Goal: Information Seeking & Learning: Learn about a topic

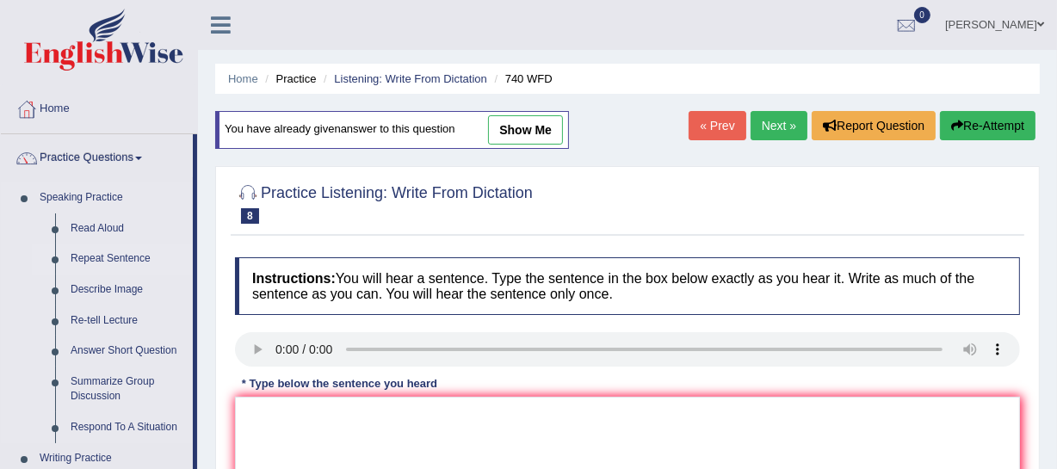
click at [86, 256] on link "Repeat Sentence" at bounding box center [128, 259] width 130 height 31
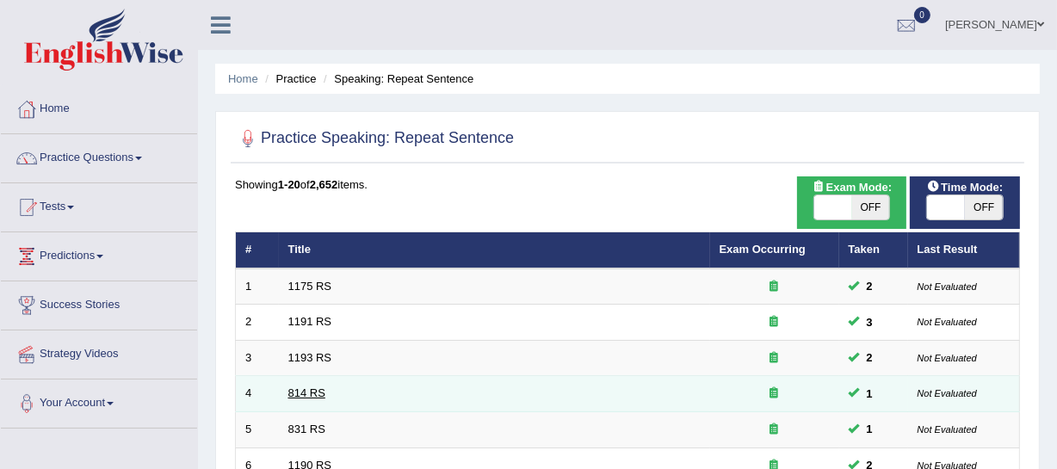
click at [310, 396] on link "814 RS" at bounding box center [306, 392] width 37 height 13
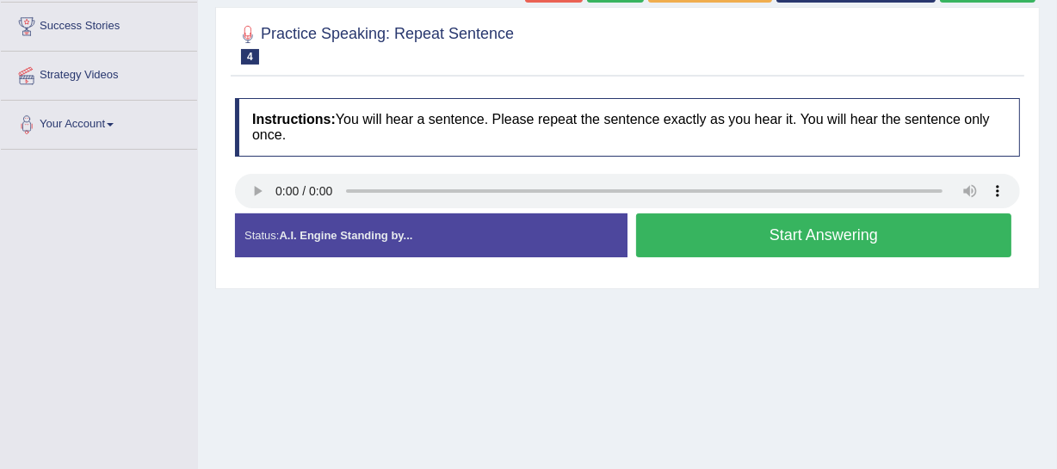
scroll to position [311, 0]
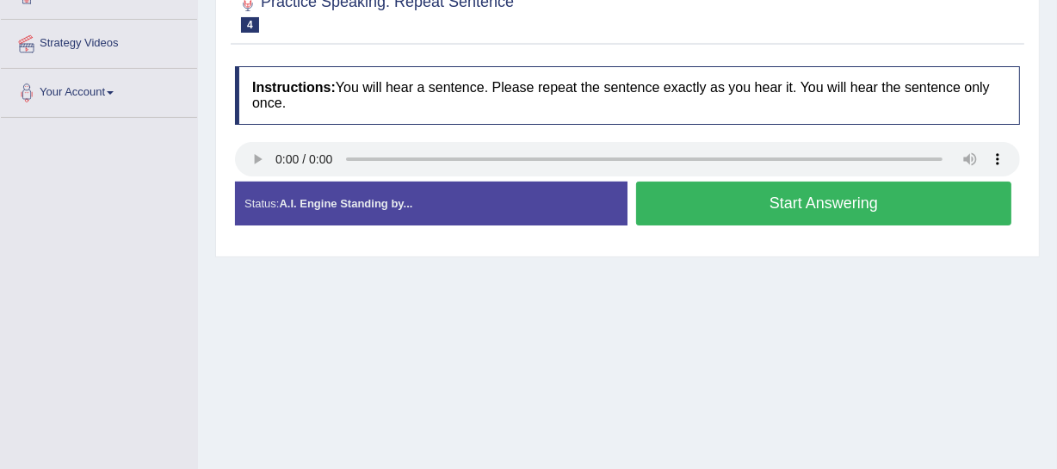
click at [821, 194] on button "Start Answering" at bounding box center [823, 204] width 375 height 44
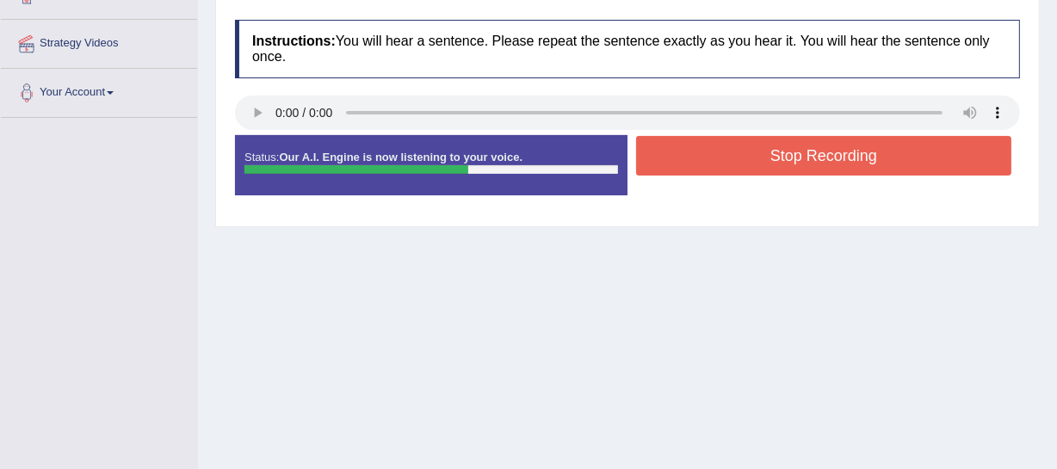
click at [809, 149] on button "Stop Recording" at bounding box center [823, 156] width 375 height 40
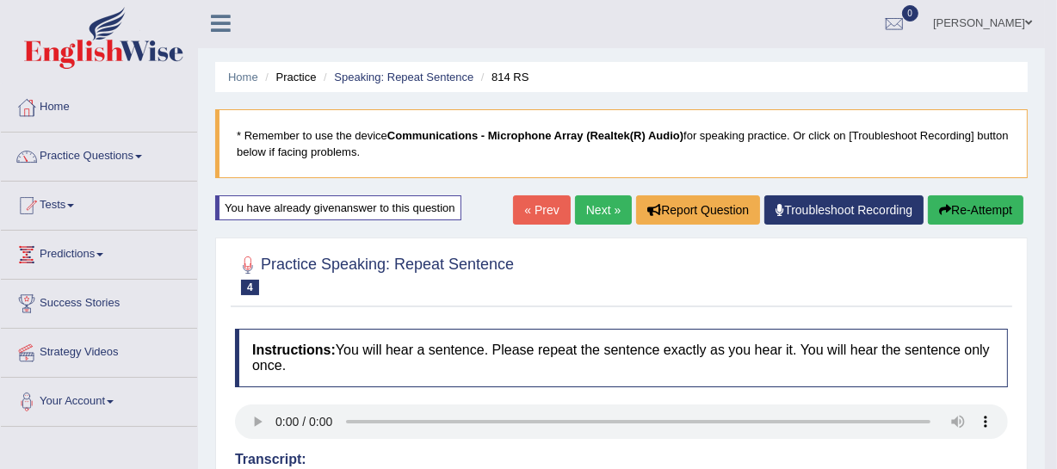
scroll to position [0, 0]
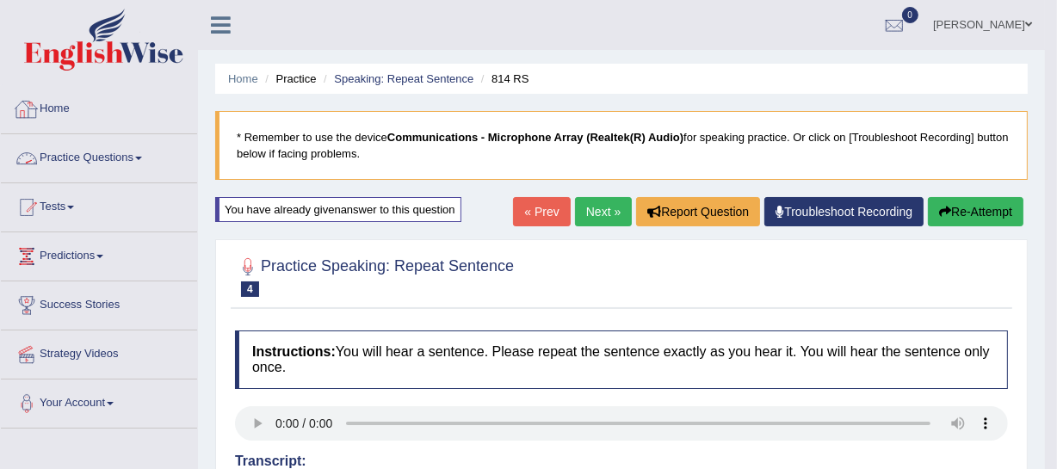
click at [126, 157] on link "Practice Questions" at bounding box center [99, 155] width 196 height 43
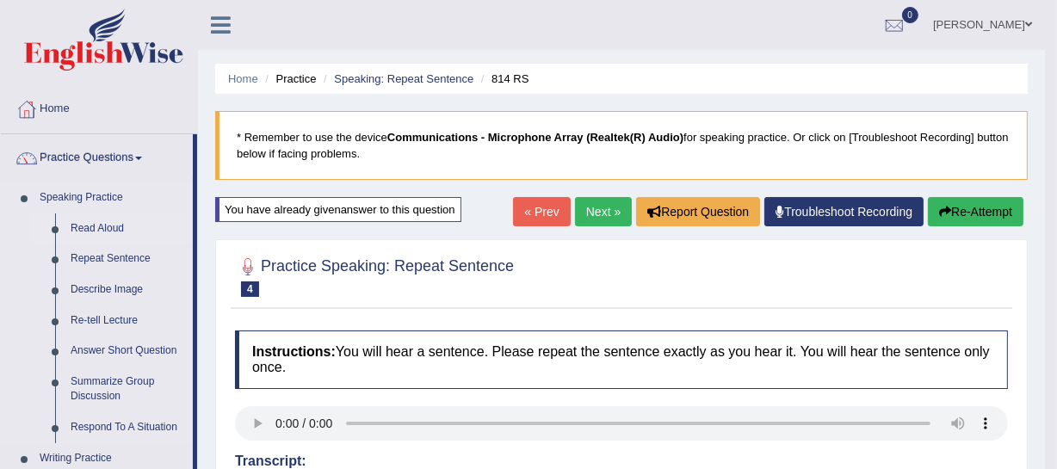
click at [85, 232] on link "Read Aloud" at bounding box center [128, 228] width 130 height 31
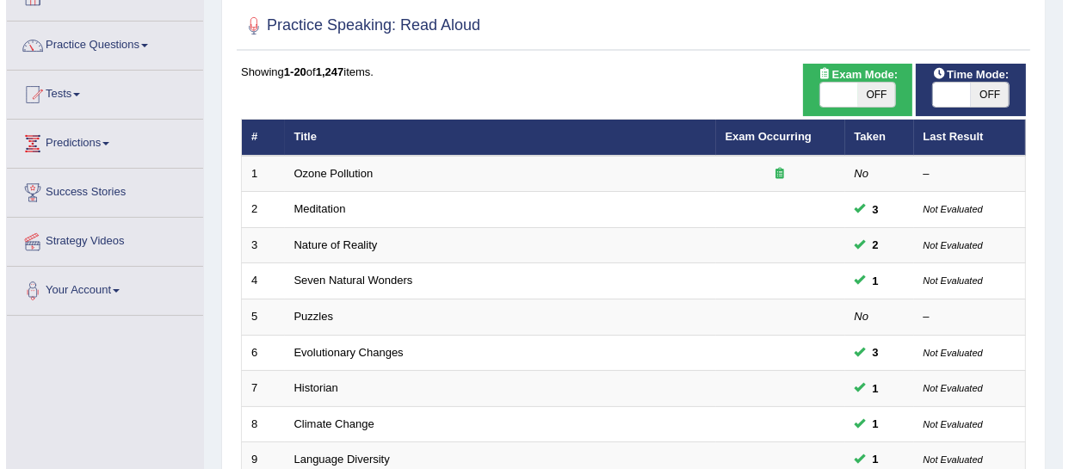
scroll to position [123, 0]
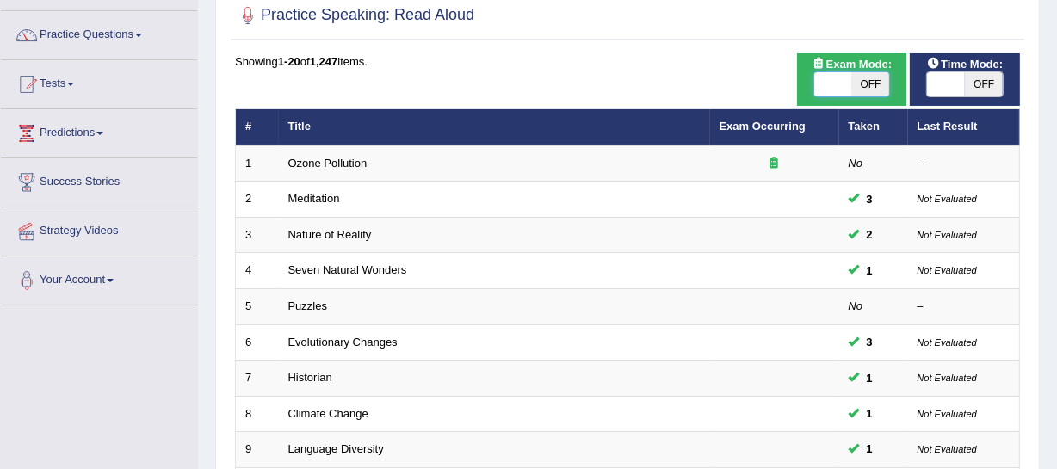
click at [843, 81] on span at bounding box center [833, 84] width 38 height 24
checkbox input "true"
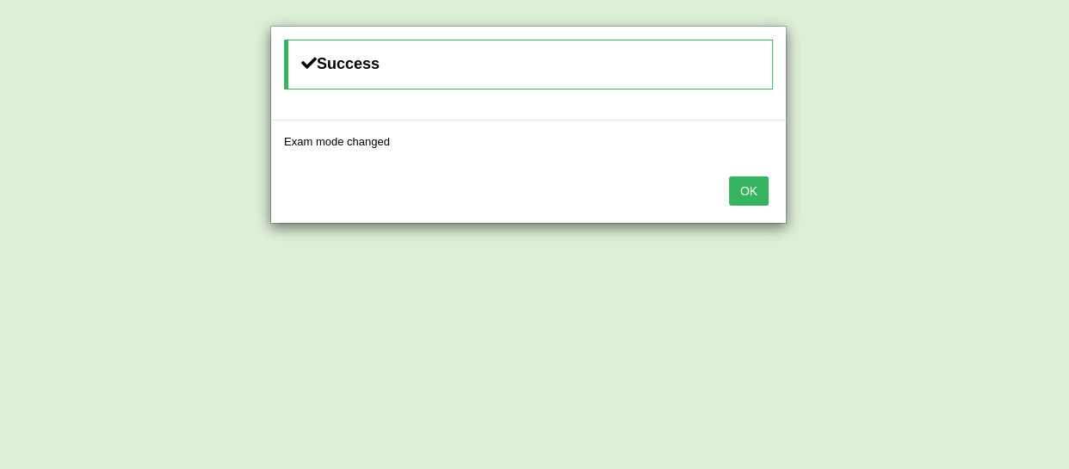
click at [750, 190] on button "OK" at bounding box center [749, 190] width 40 height 29
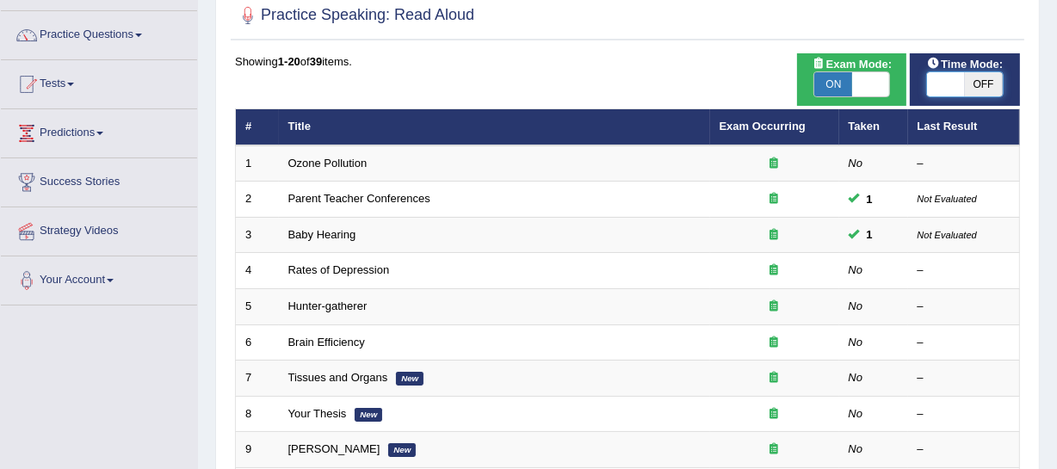
click at [951, 90] on span at bounding box center [946, 84] width 38 height 24
checkbox input "true"
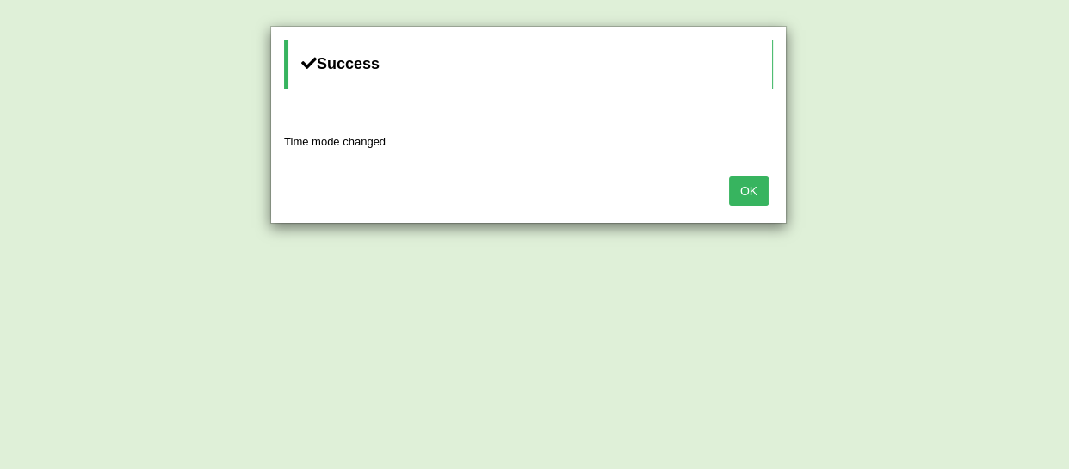
click at [747, 184] on button "OK" at bounding box center [749, 190] width 40 height 29
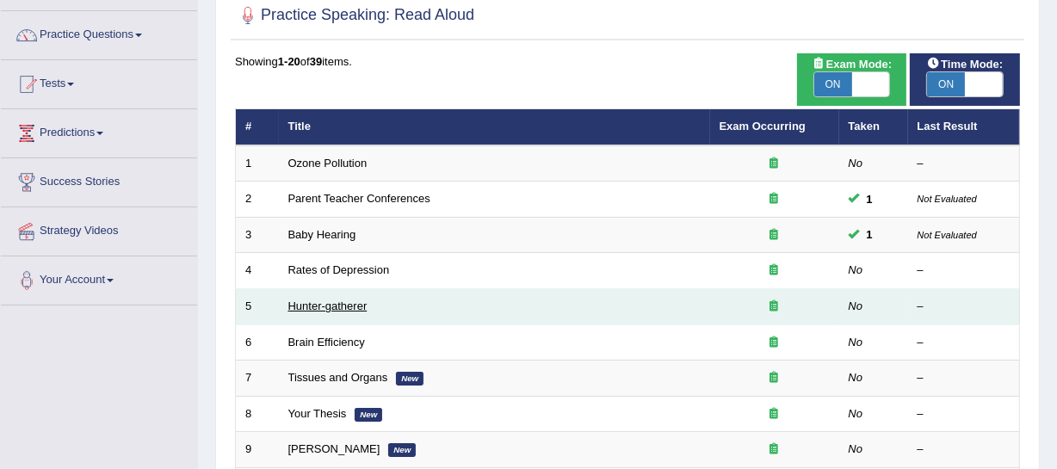
click at [335, 306] on link "Hunter-gatherer" at bounding box center [327, 306] width 79 height 13
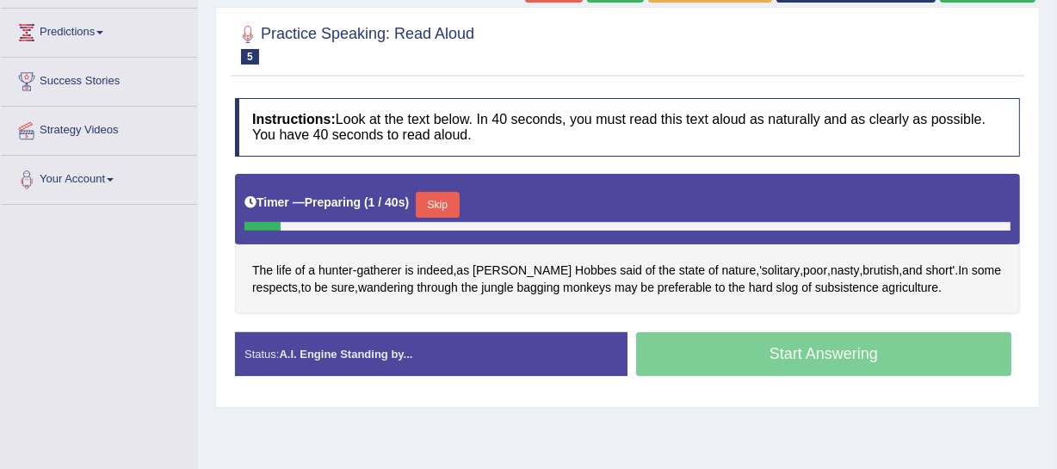
scroll to position [238, 0]
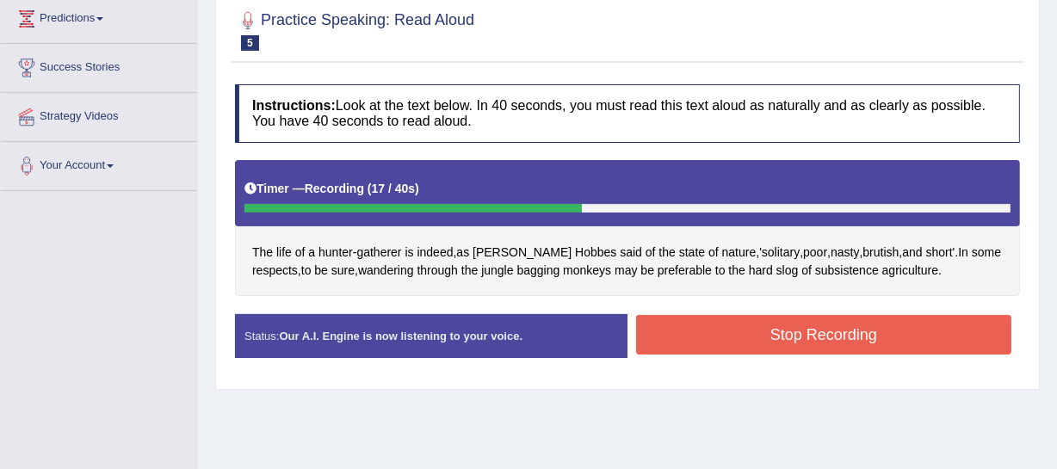
click at [920, 342] on button "Stop Recording" at bounding box center [823, 335] width 375 height 40
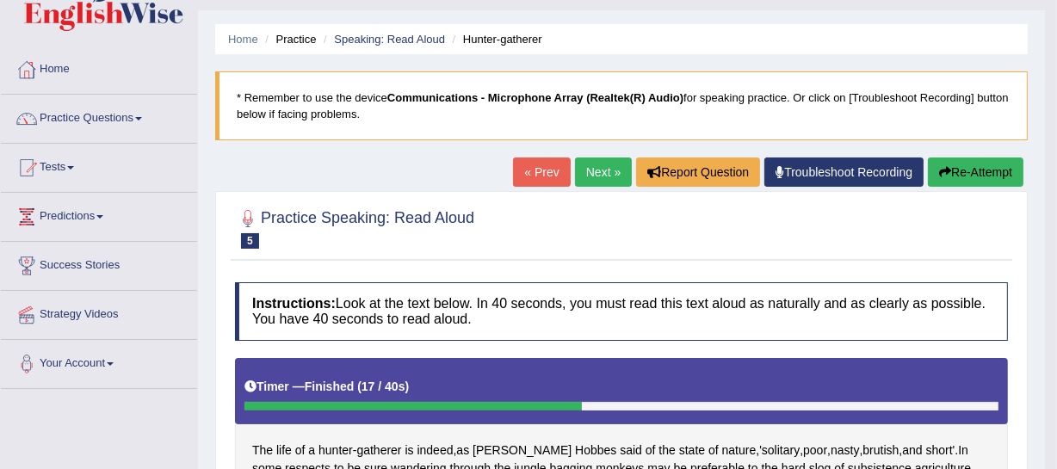
scroll to position [37, 0]
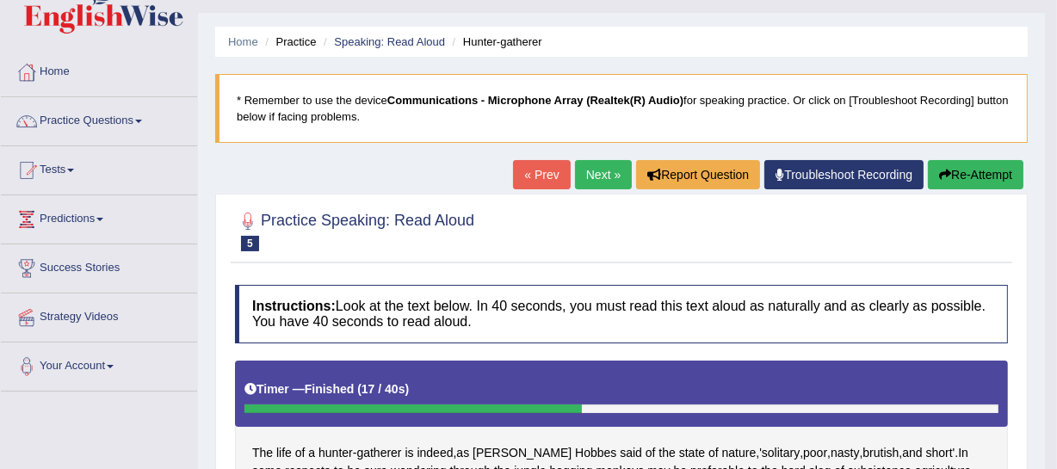
click at [593, 175] on link "Next »" at bounding box center [603, 174] width 57 height 29
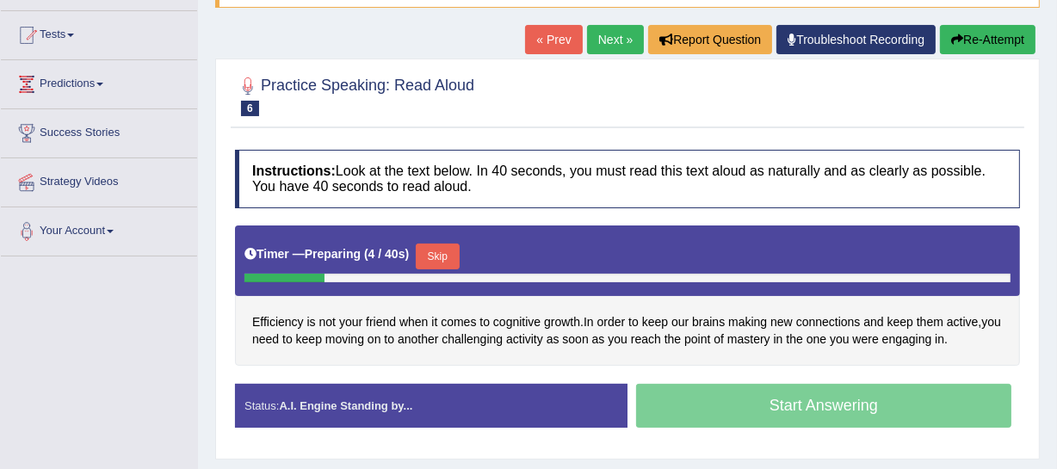
scroll to position [176, 0]
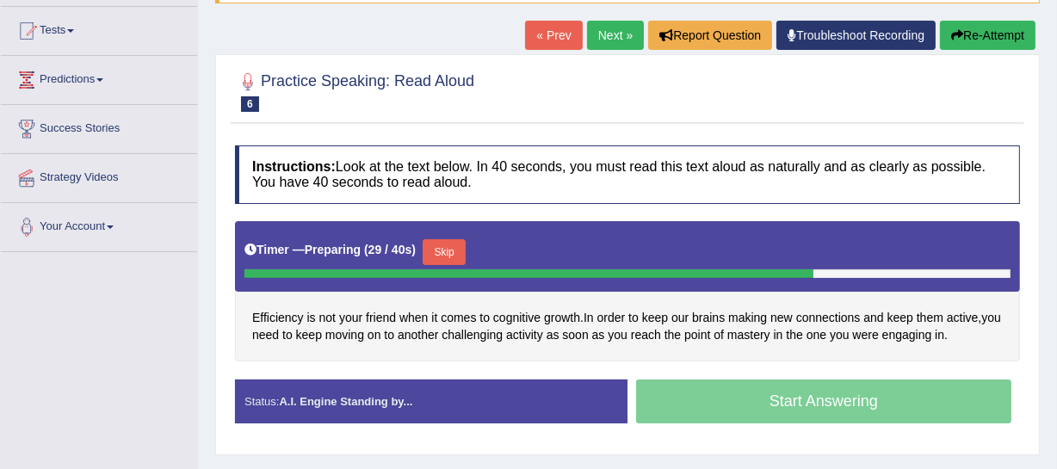
click at [912, 408] on div "Start Answering" at bounding box center [824, 404] width 393 height 48
click at [824, 410] on div "Start Answering" at bounding box center [824, 404] width 393 height 48
click at [450, 248] on button "Skip" at bounding box center [444, 252] width 43 height 26
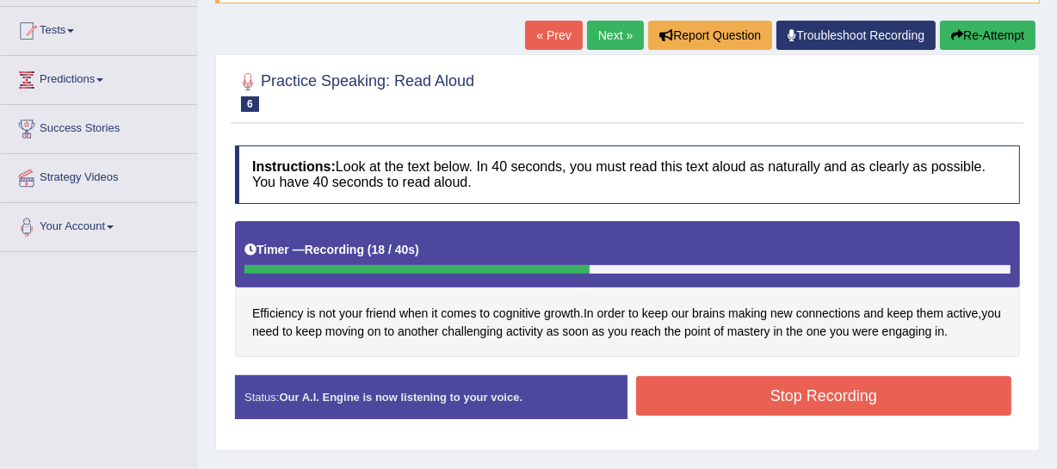
click at [716, 396] on button "Stop Recording" at bounding box center [823, 396] width 375 height 40
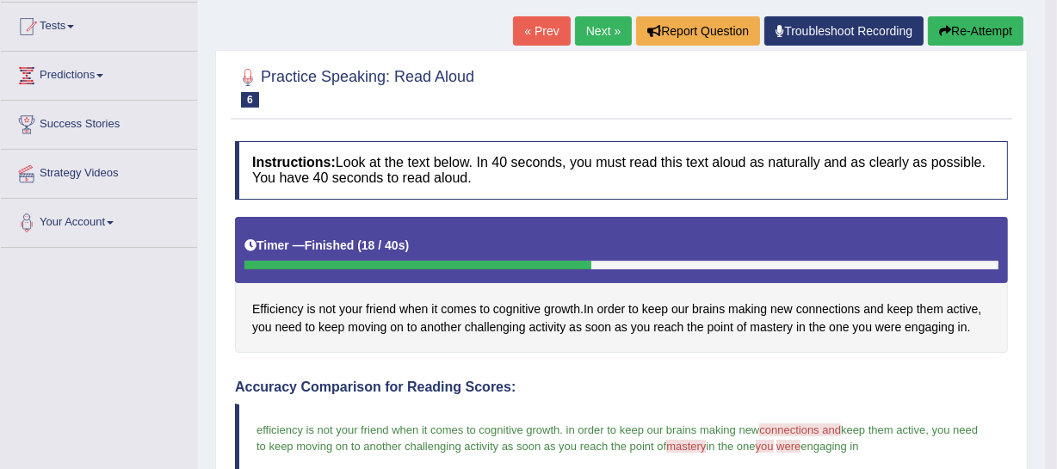
scroll to position [0, 0]
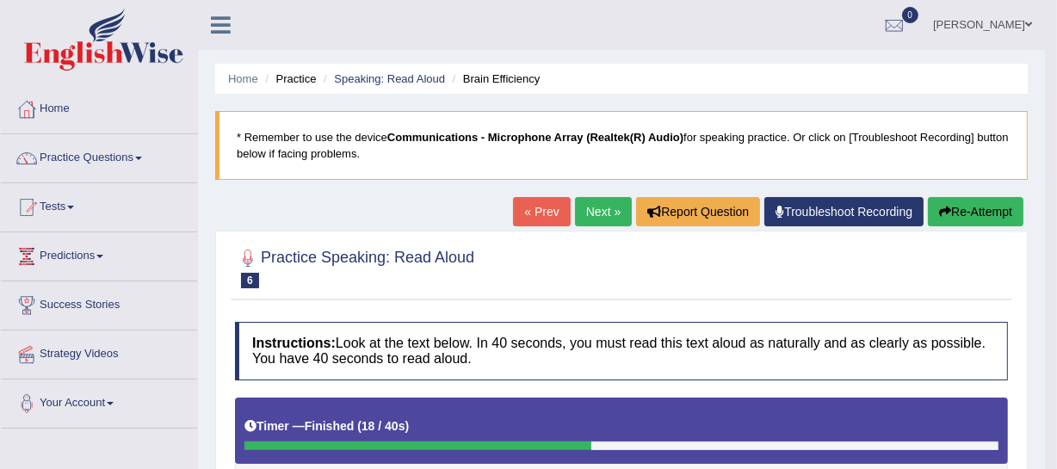
click at [590, 207] on link "Next »" at bounding box center [603, 211] width 57 height 29
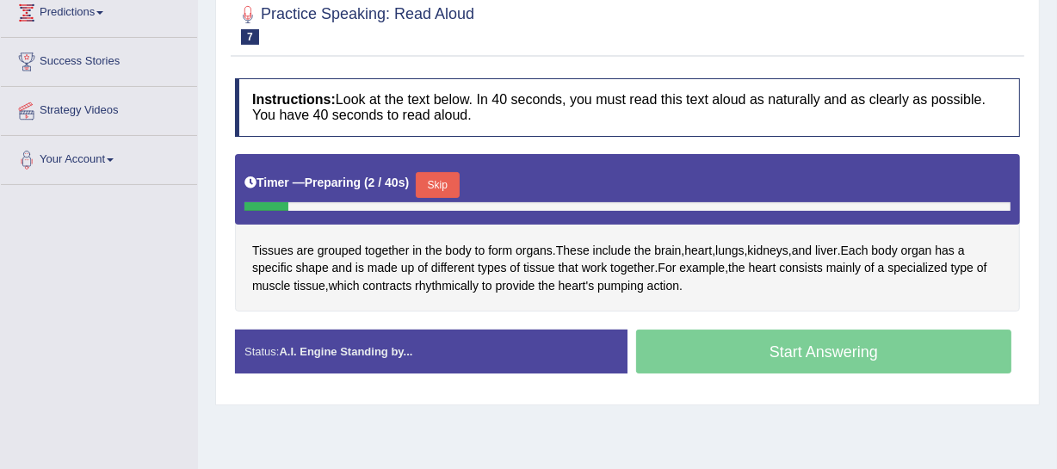
scroll to position [245, 0]
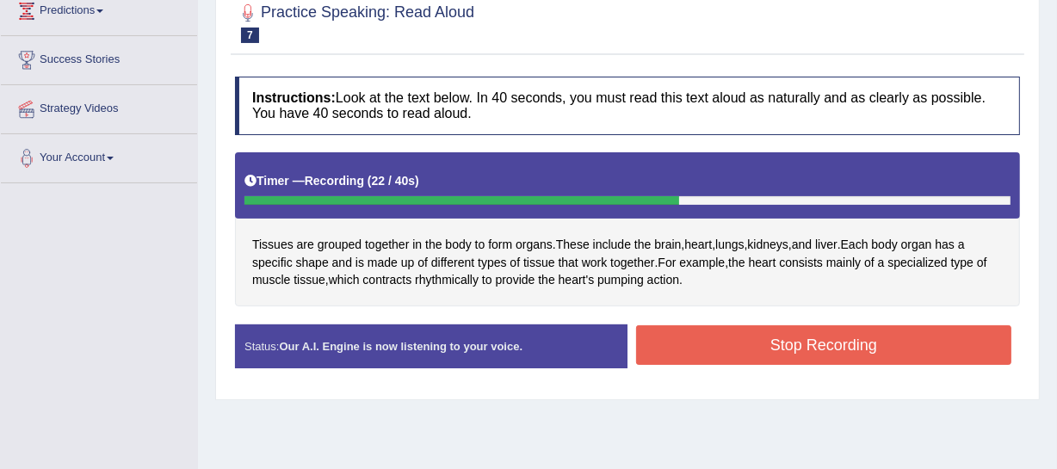
click at [792, 340] on button "Stop Recording" at bounding box center [823, 345] width 375 height 40
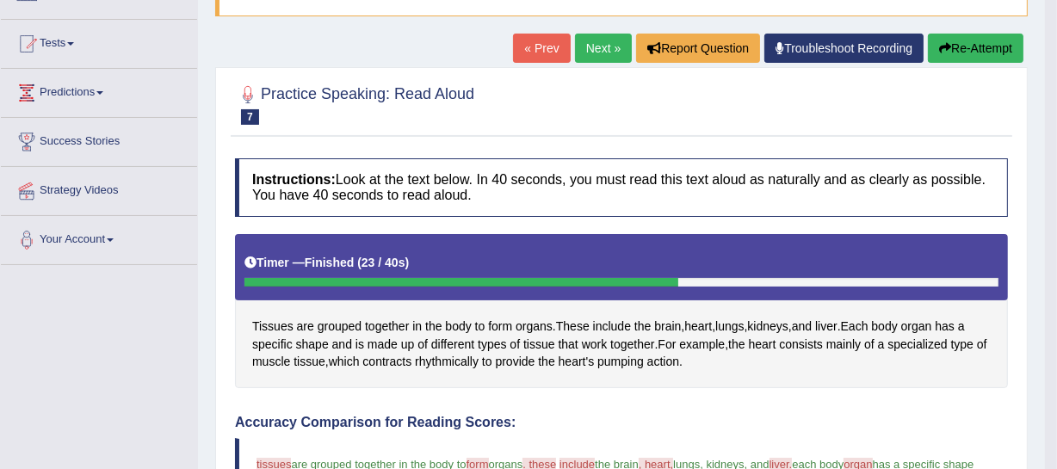
scroll to position [0, 0]
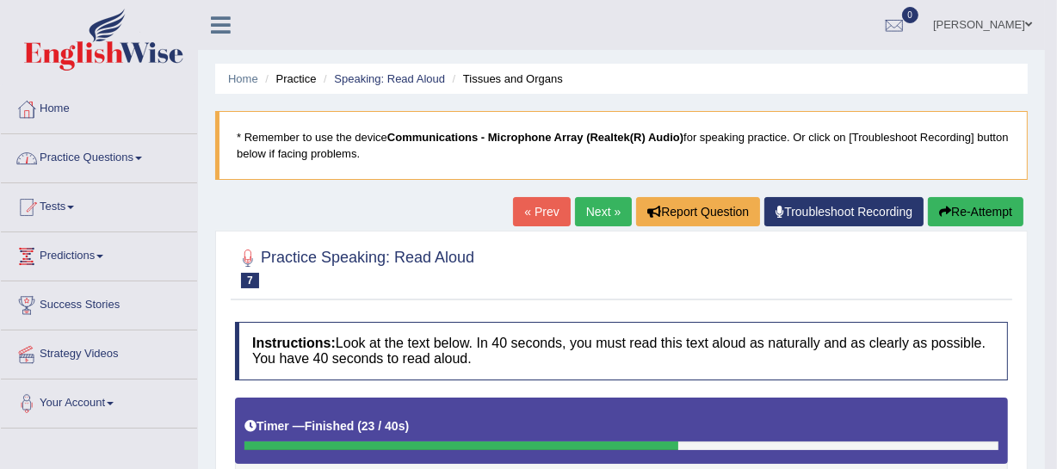
click at [108, 159] on link "Practice Questions" at bounding box center [99, 155] width 196 height 43
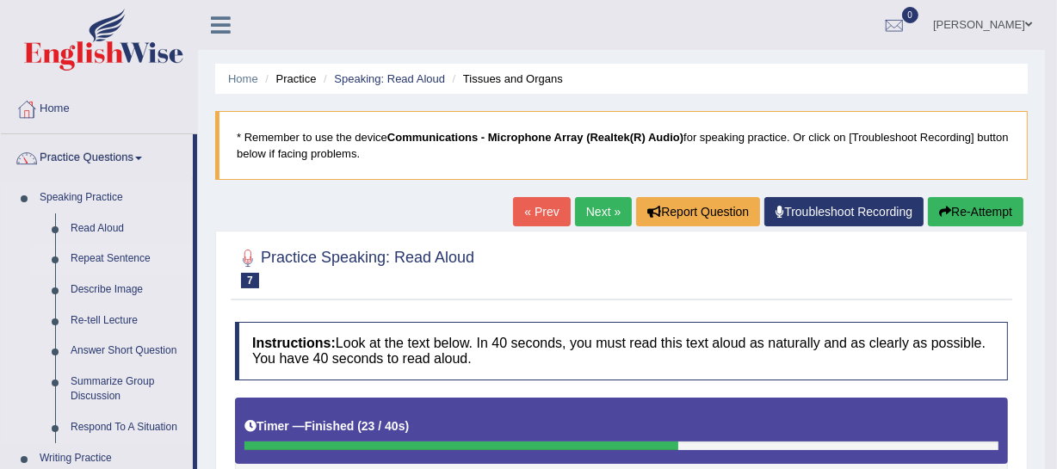
click at [92, 260] on link "Repeat Sentence" at bounding box center [128, 259] width 130 height 31
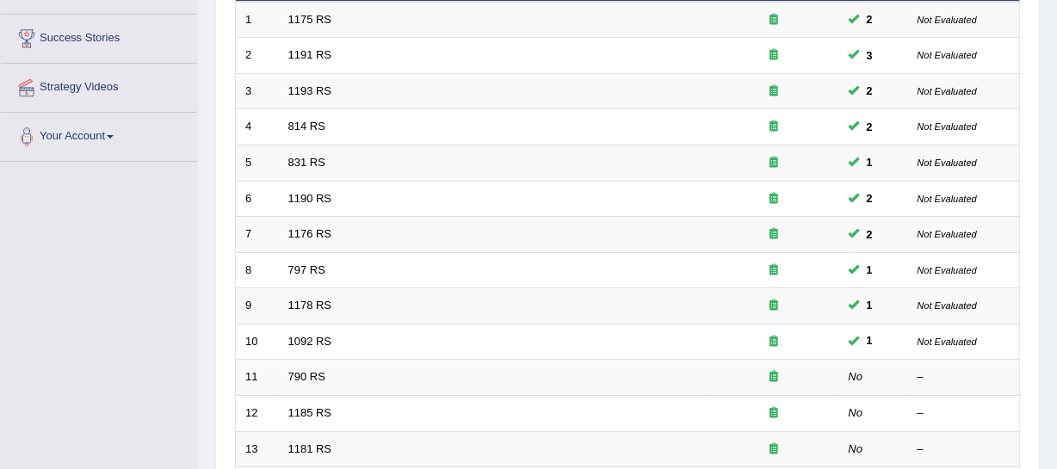
scroll to position [269, 0]
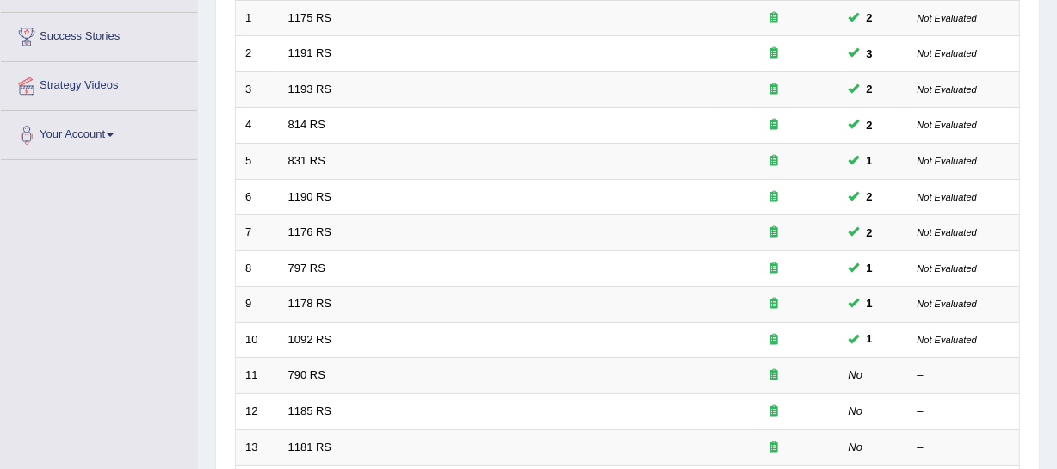
drag, startPoint x: 1067, startPoint y: 99, endPoint x: 1067, endPoint y: 203, distance: 104.2
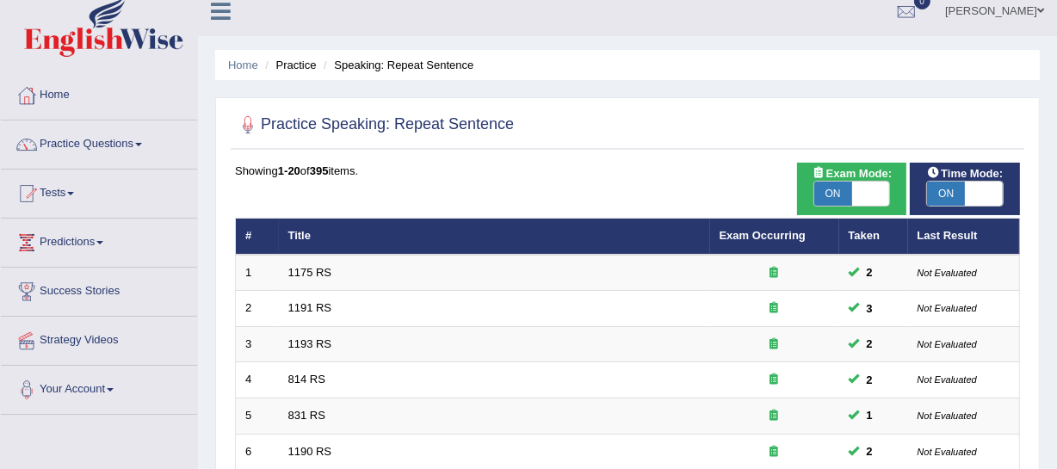
scroll to position [0, 0]
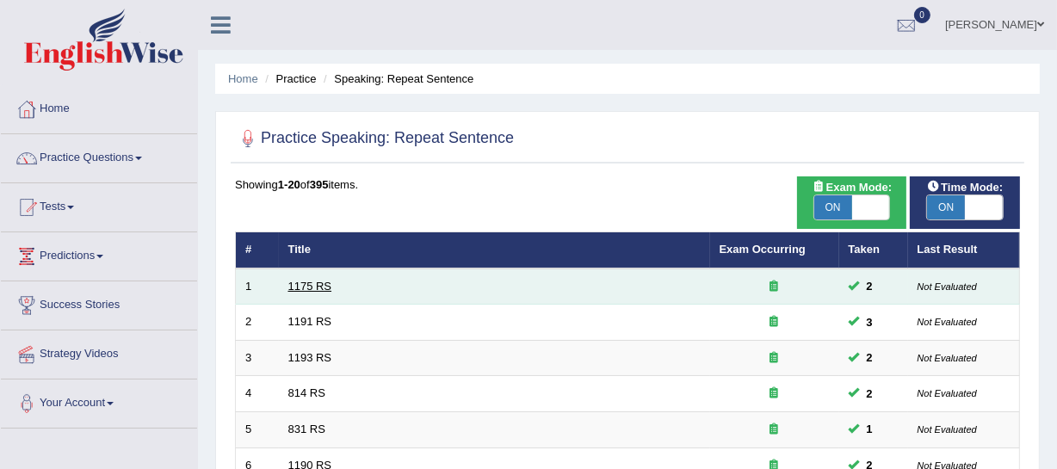
click at [311, 291] on link "1175 RS" at bounding box center [310, 286] width 44 height 13
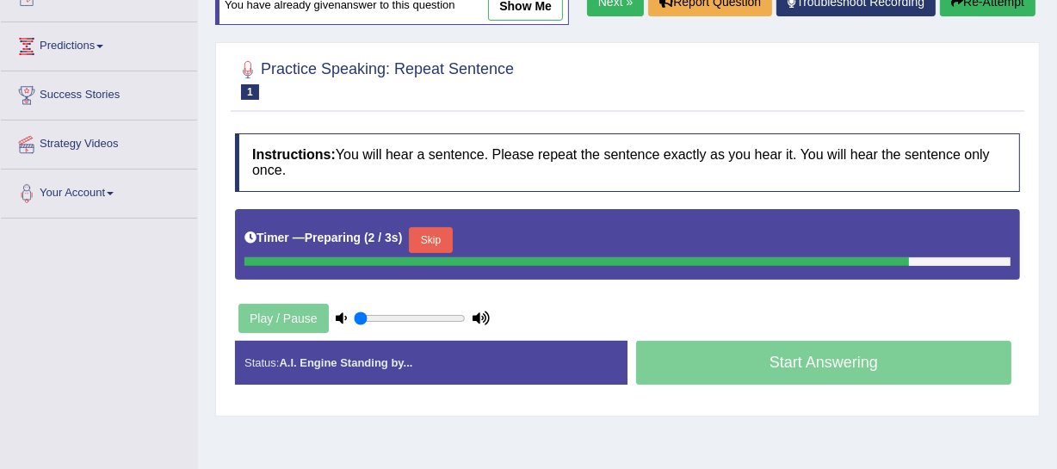
scroll to position [216, 0]
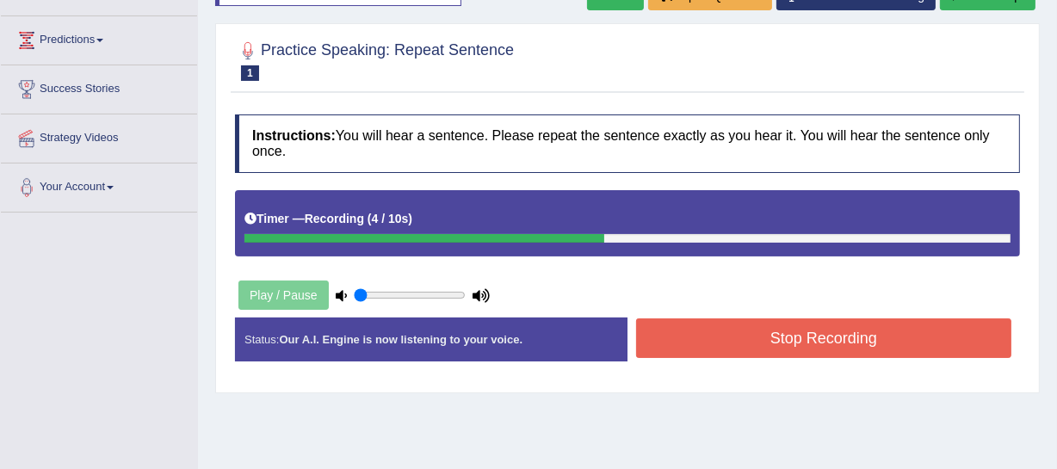
click at [860, 353] on button "Stop Recording" at bounding box center [823, 338] width 375 height 40
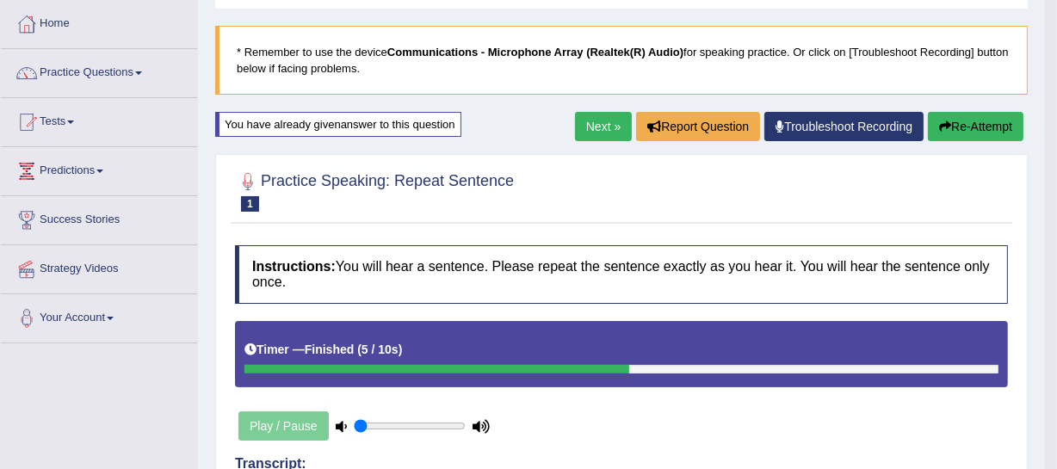
scroll to position [83, 0]
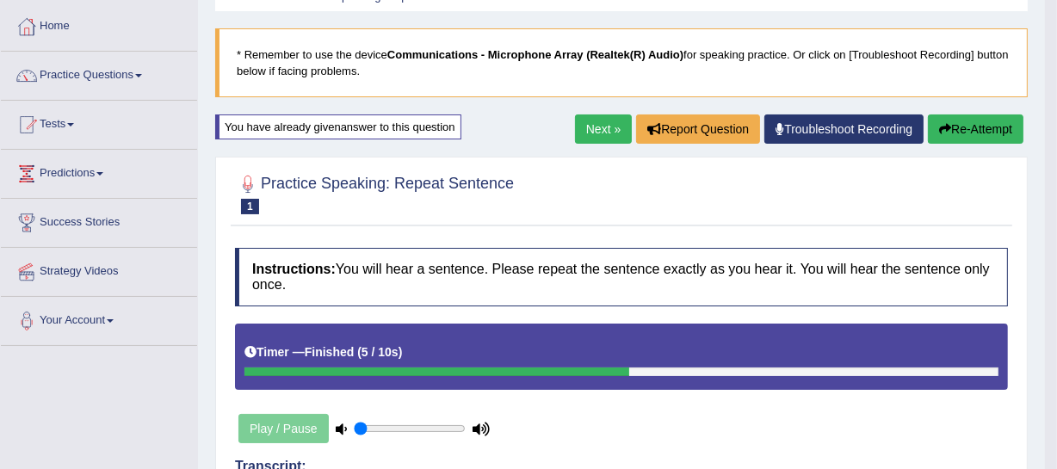
click at [595, 121] on link "Next »" at bounding box center [603, 128] width 57 height 29
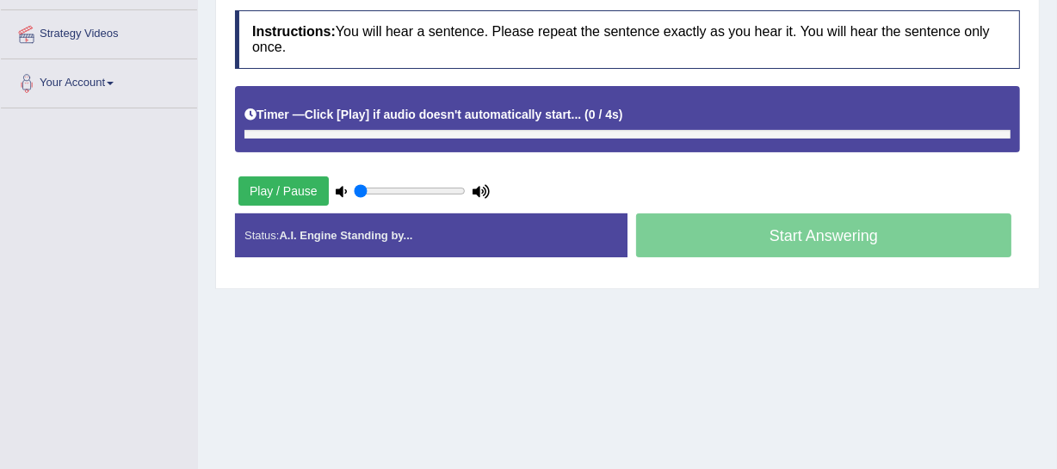
scroll to position [322, 0]
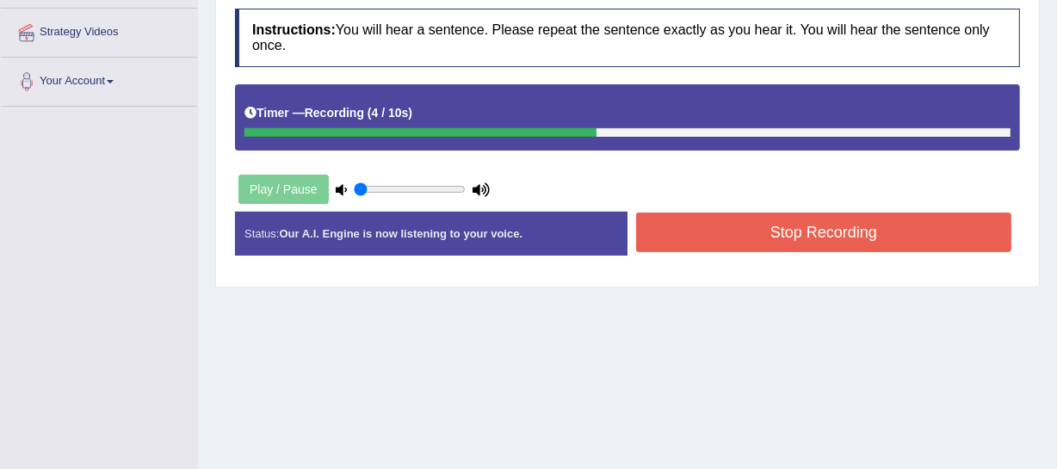
click at [852, 226] on button "Stop Recording" at bounding box center [823, 233] width 375 height 40
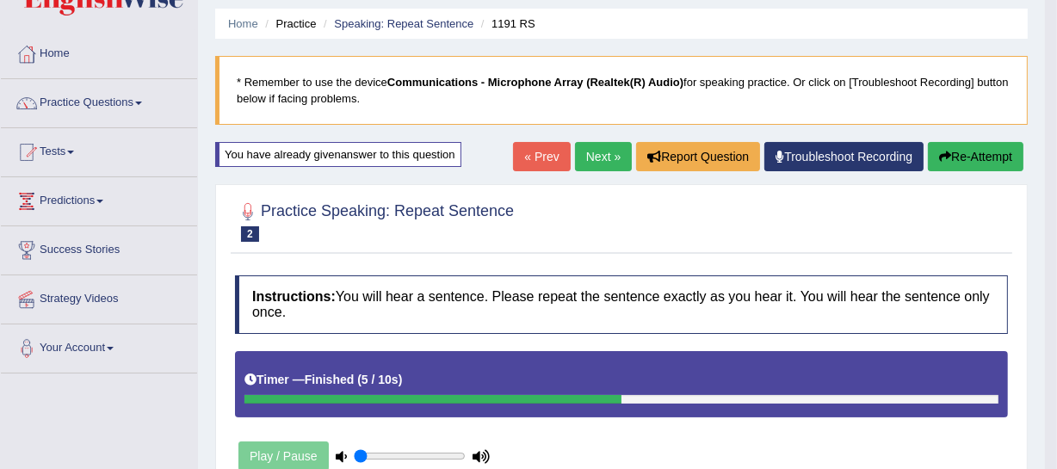
scroll to position [51, 0]
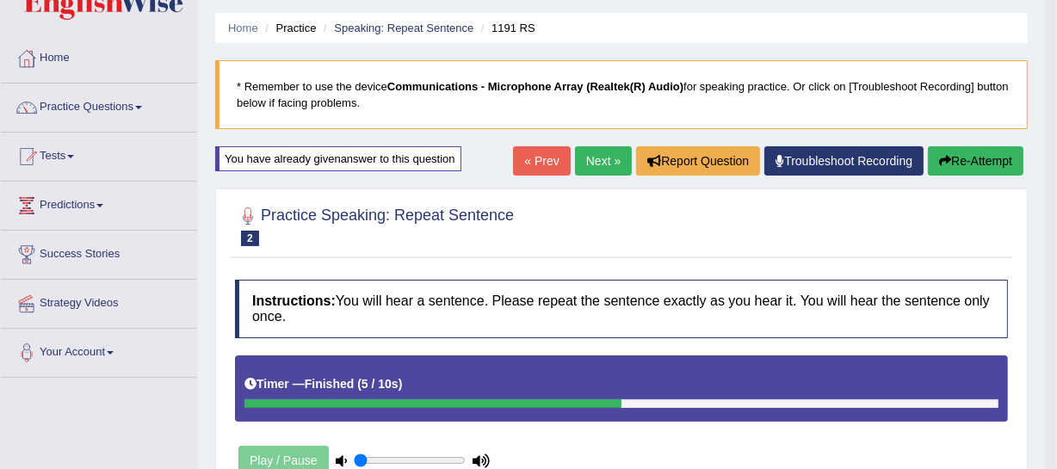
click at [595, 167] on link "Next »" at bounding box center [603, 160] width 57 height 29
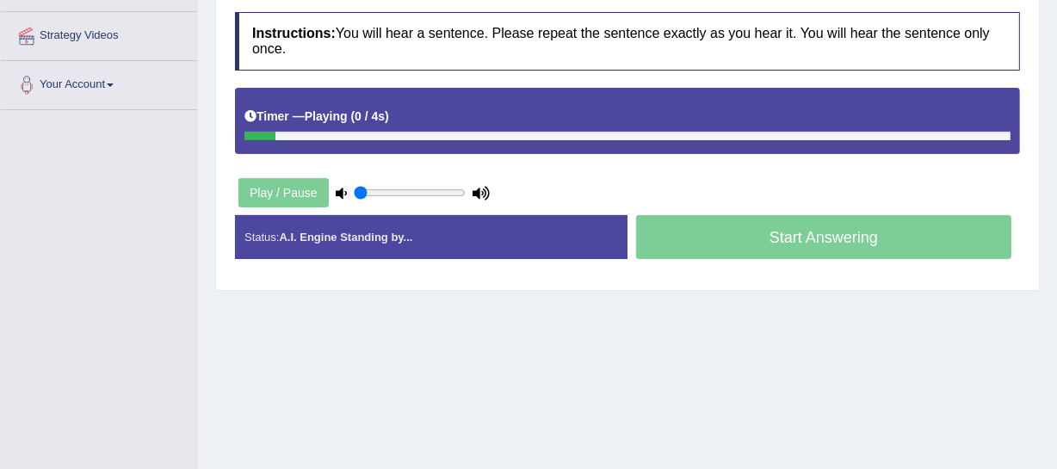
scroll to position [327, 0]
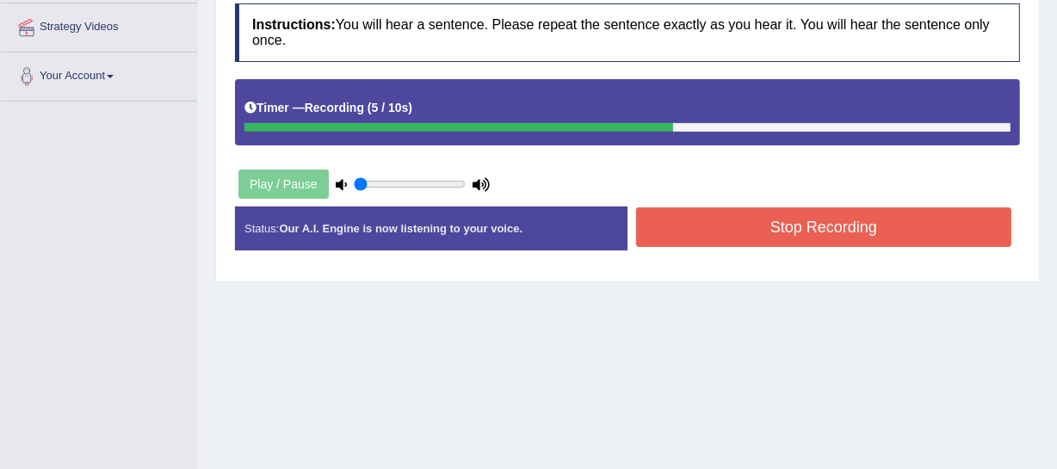
click at [823, 223] on button "Stop Recording" at bounding box center [823, 227] width 375 height 40
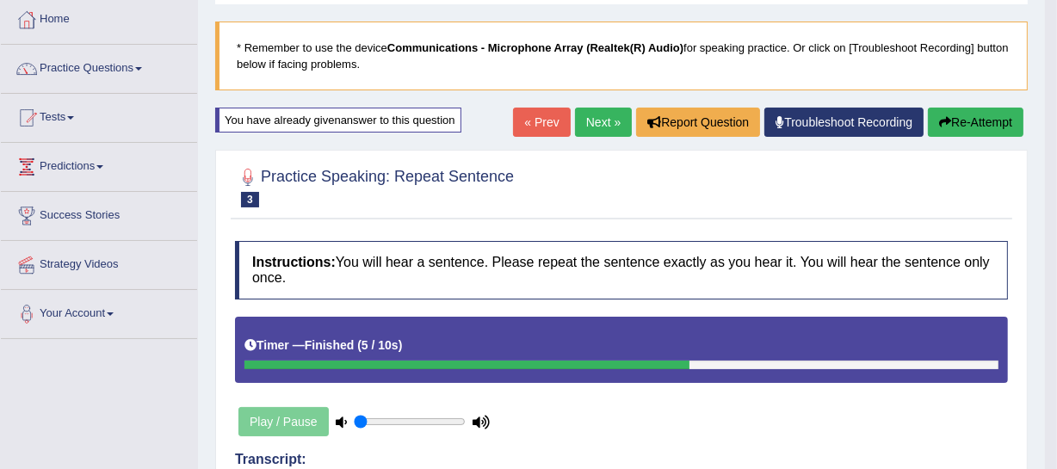
scroll to position [83, 0]
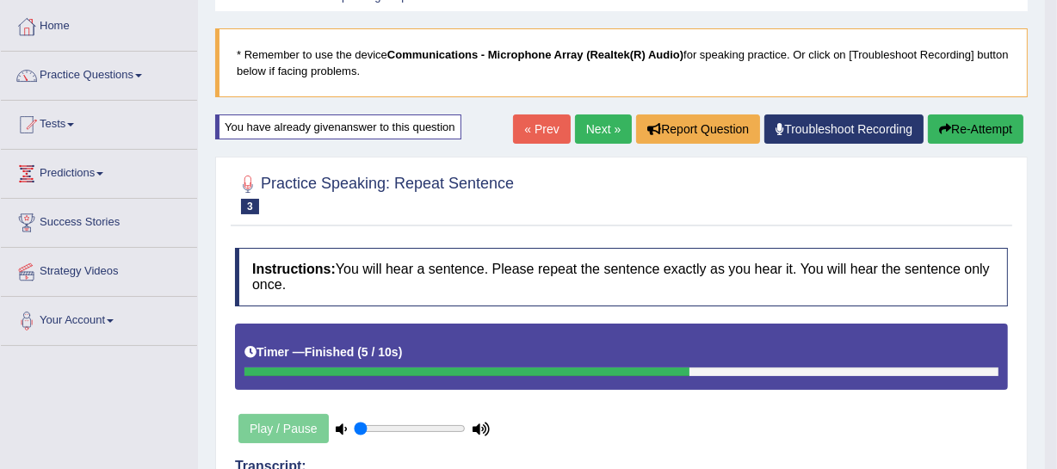
click at [609, 128] on link "Next »" at bounding box center [603, 128] width 57 height 29
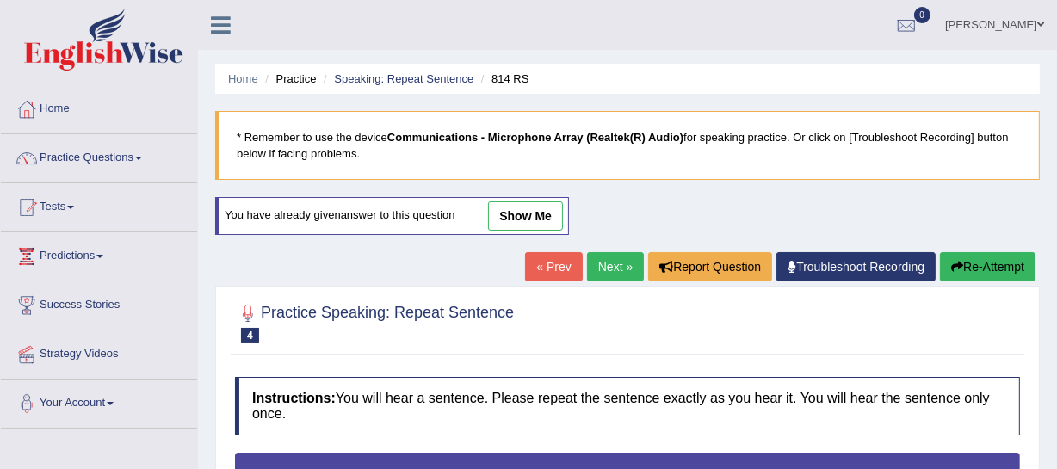
scroll to position [269, 0]
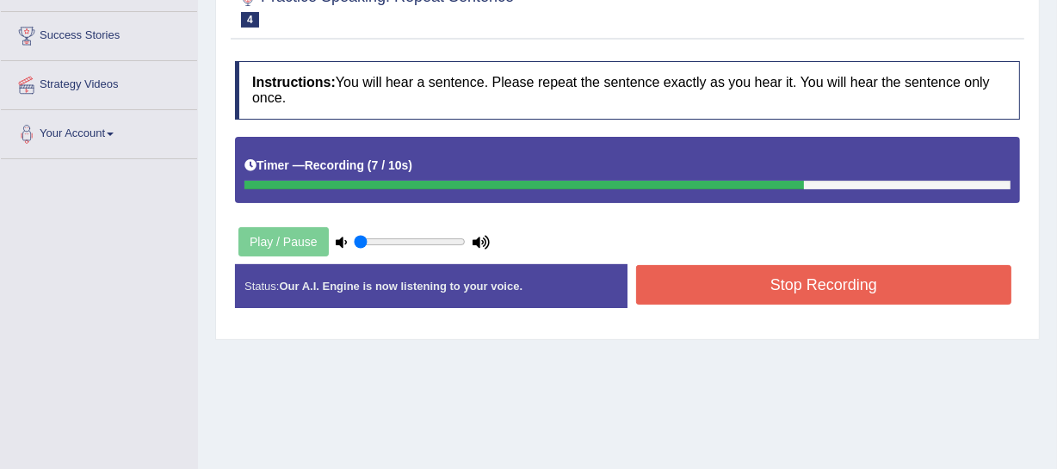
click at [746, 284] on button "Stop Recording" at bounding box center [823, 285] width 375 height 40
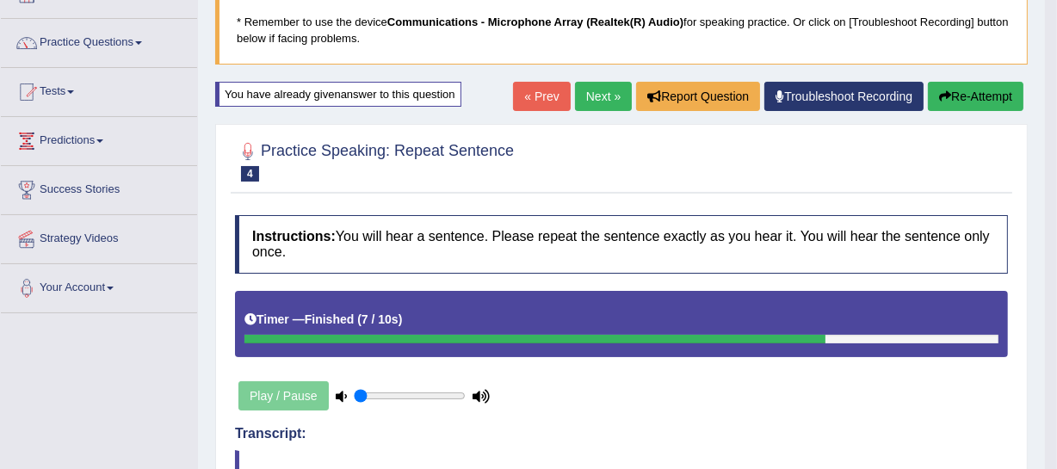
scroll to position [106, 0]
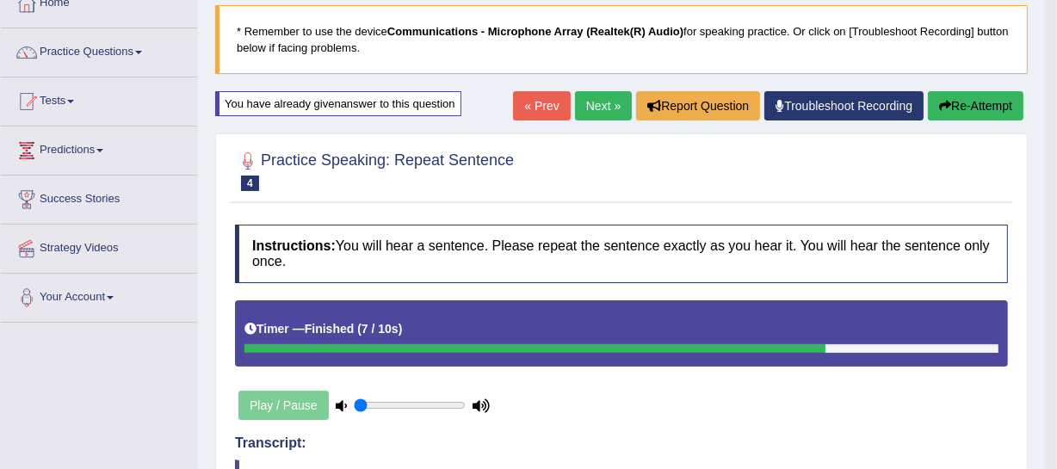
click at [603, 108] on link "Next »" at bounding box center [603, 105] width 57 height 29
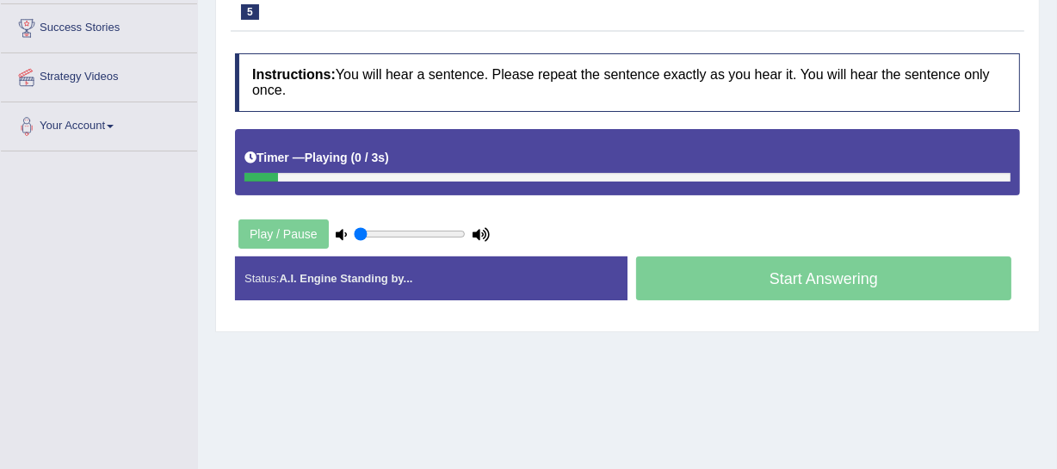
scroll to position [306, 0]
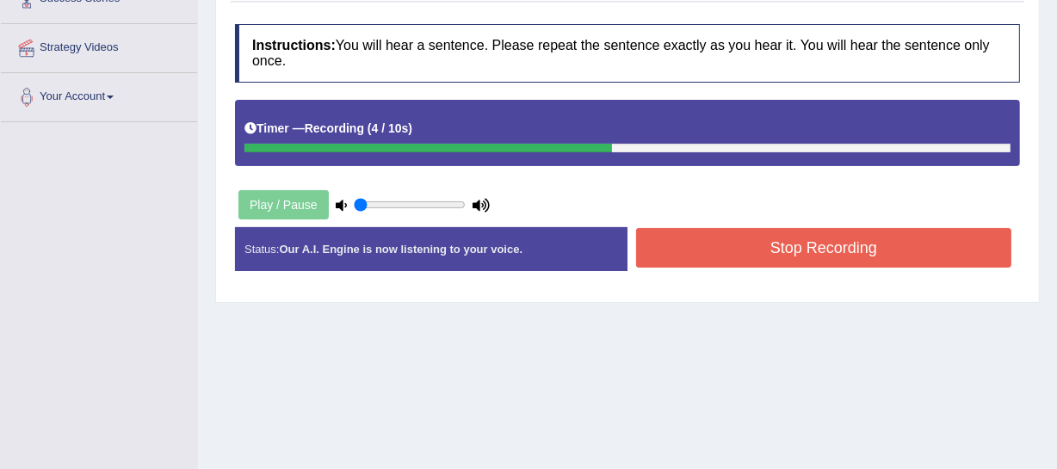
click at [762, 255] on button "Stop Recording" at bounding box center [823, 248] width 375 height 40
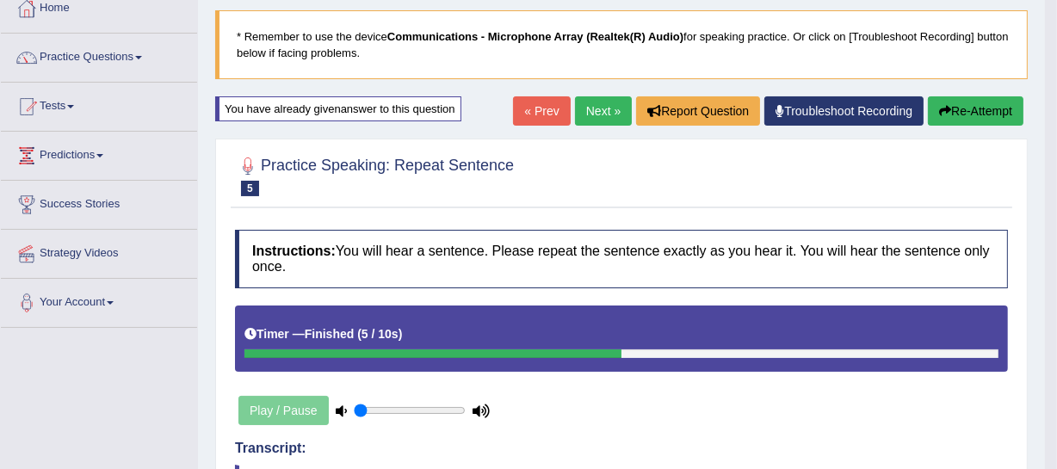
scroll to position [104, 0]
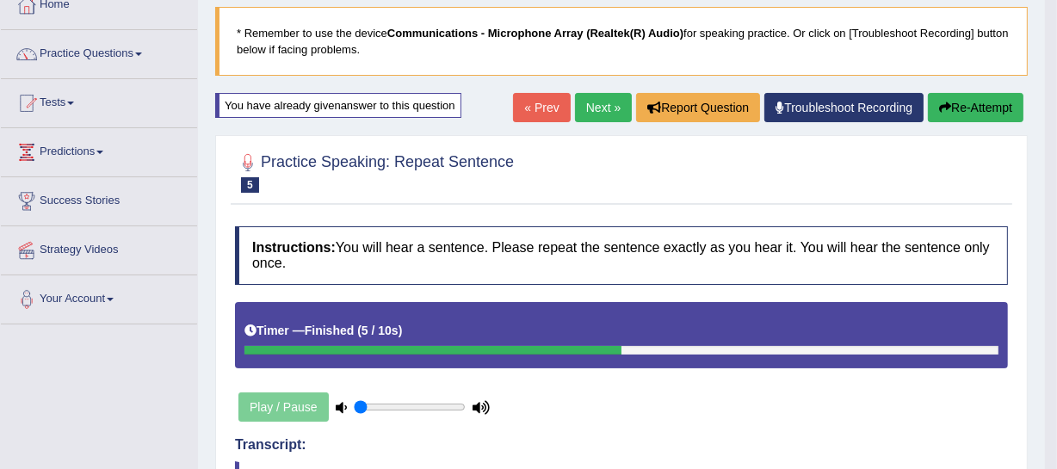
click at [588, 96] on link "Next »" at bounding box center [603, 107] width 57 height 29
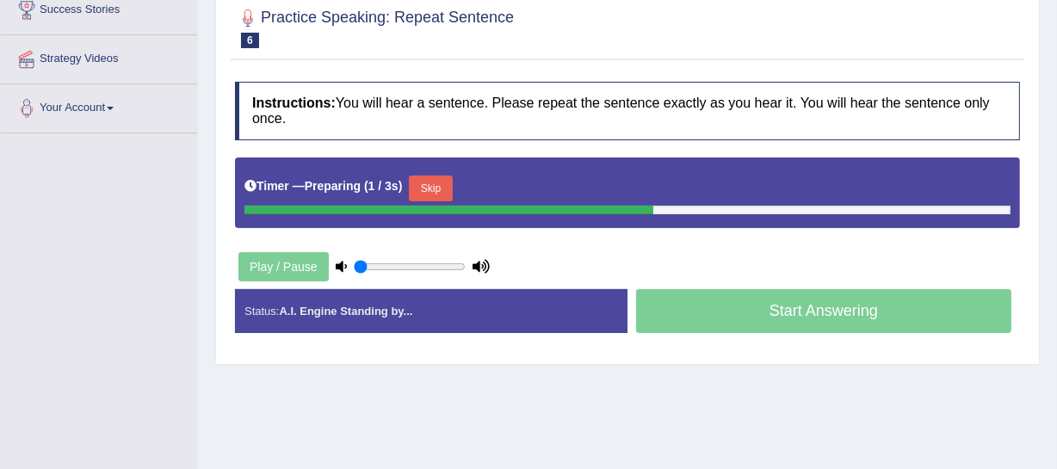
scroll to position [299, 0]
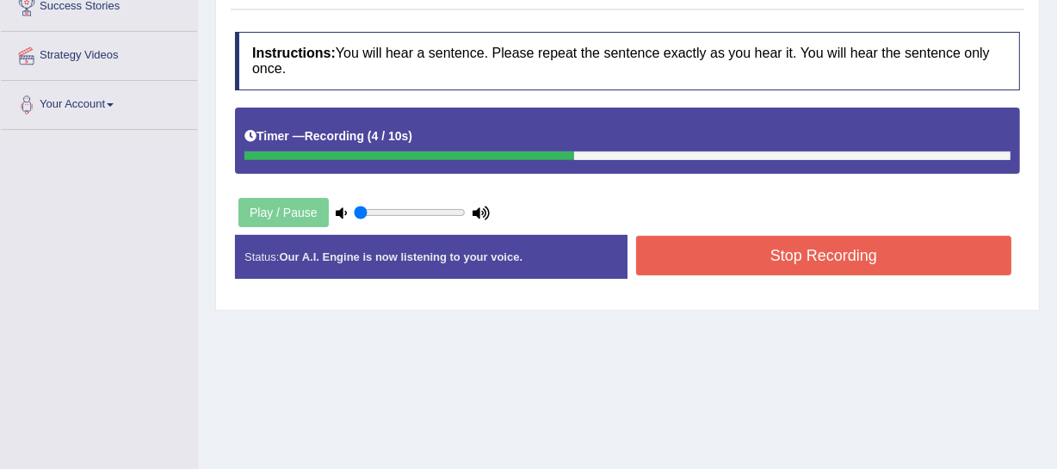
click at [727, 262] on button "Stop Recording" at bounding box center [823, 256] width 375 height 40
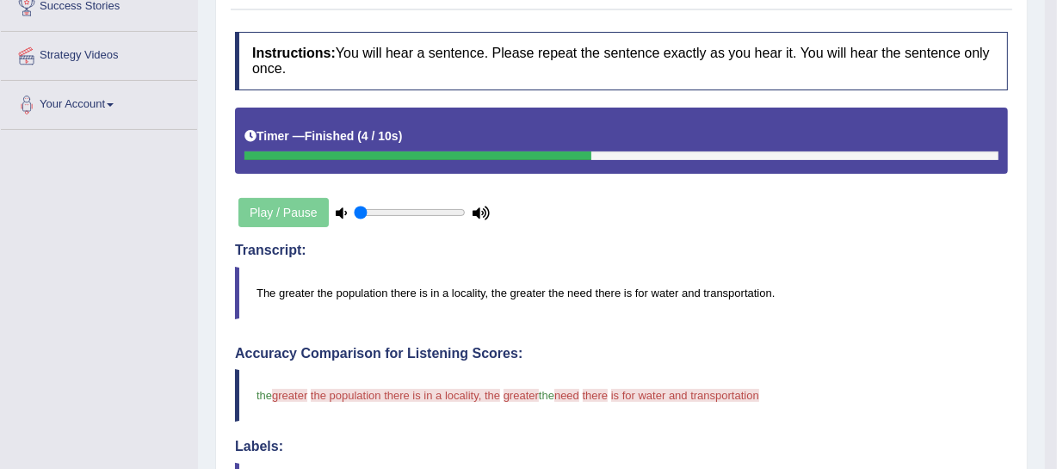
click at [266, 200] on div "Play / Pause" at bounding box center [364, 212] width 258 height 43
click at [266, 207] on div "Play / Pause" at bounding box center [364, 212] width 258 height 43
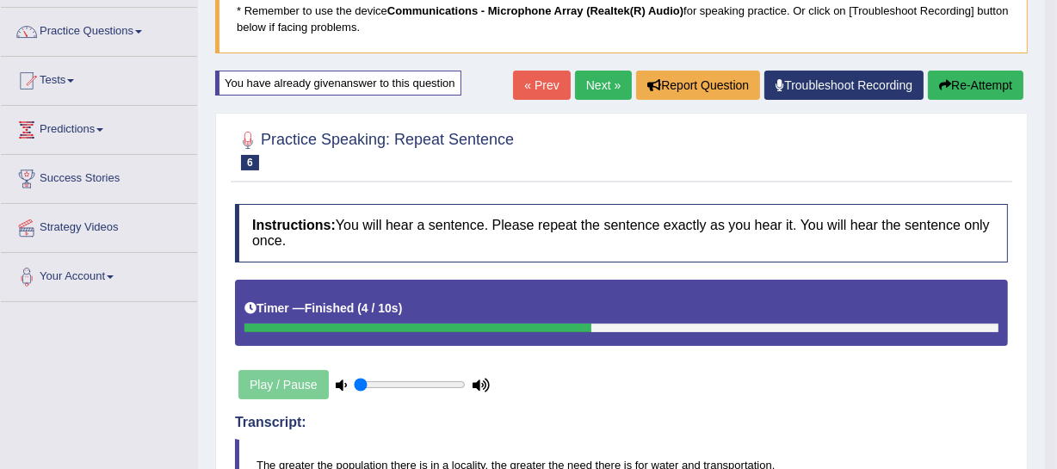
scroll to position [114, 0]
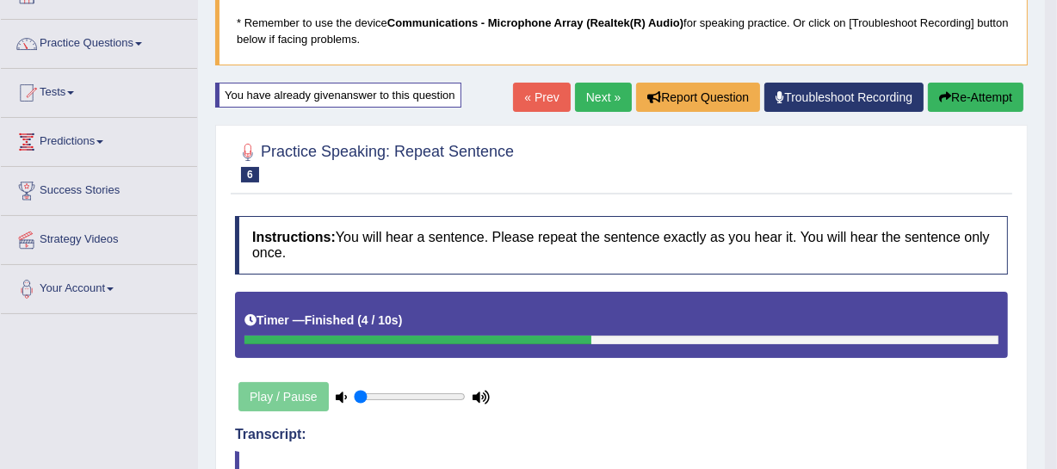
click at [961, 94] on button "Re-Attempt" at bounding box center [976, 97] width 96 height 29
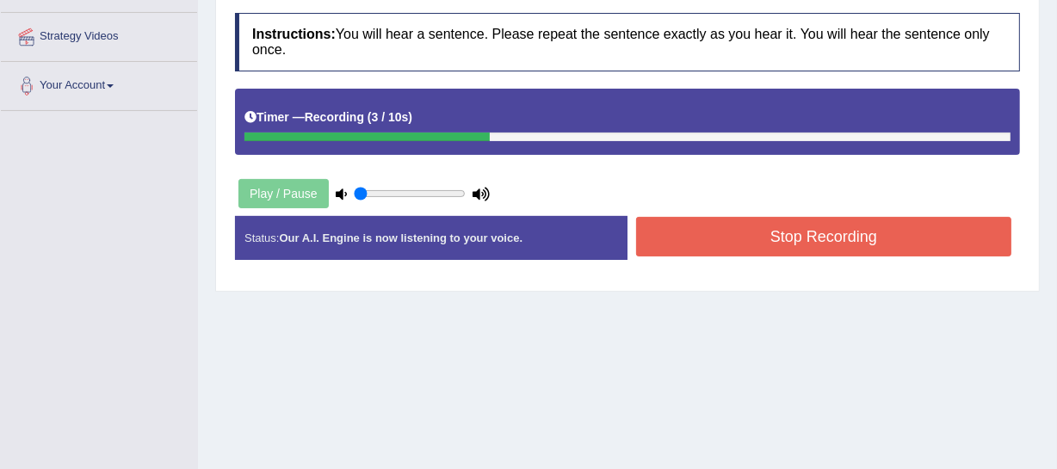
scroll to position [114, 0]
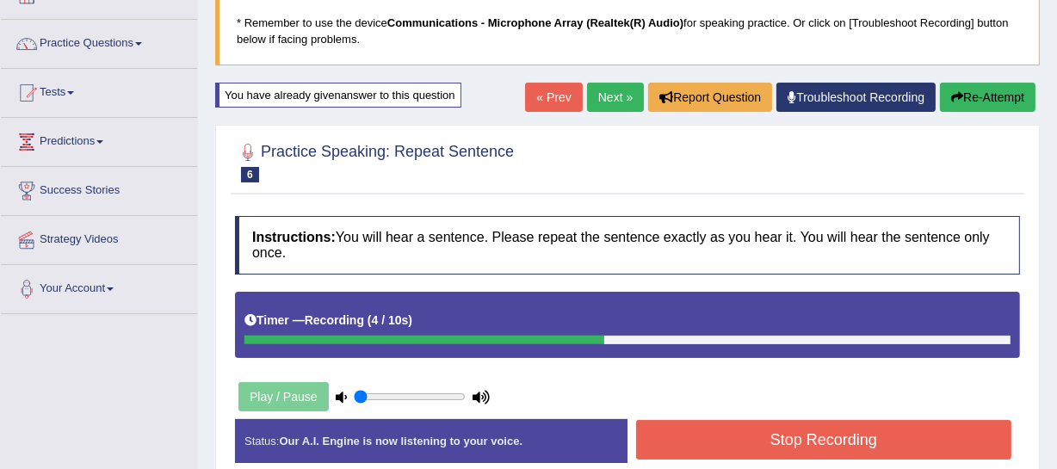
click at [876, 438] on button "Stop Recording" at bounding box center [823, 440] width 375 height 40
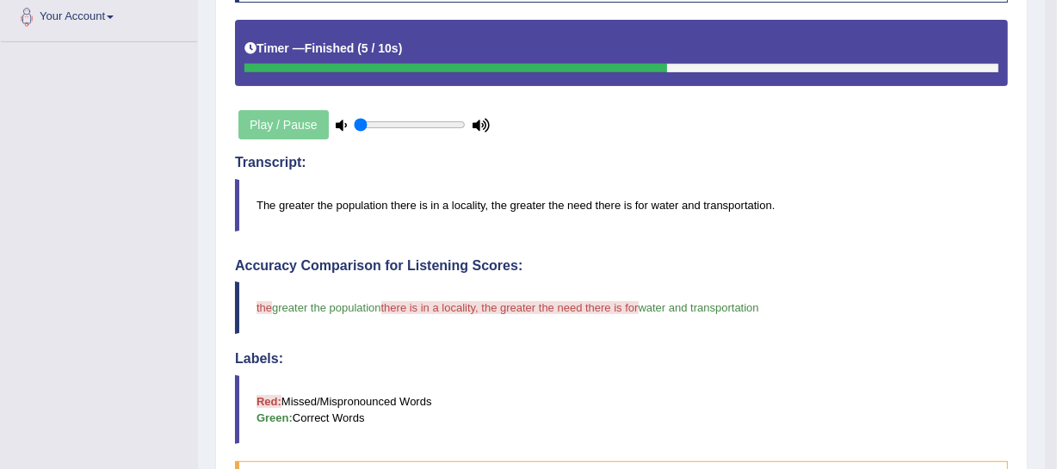
scroll to position [388, 0]
